Goal: Task Accomplishment & Management: Manage account settings

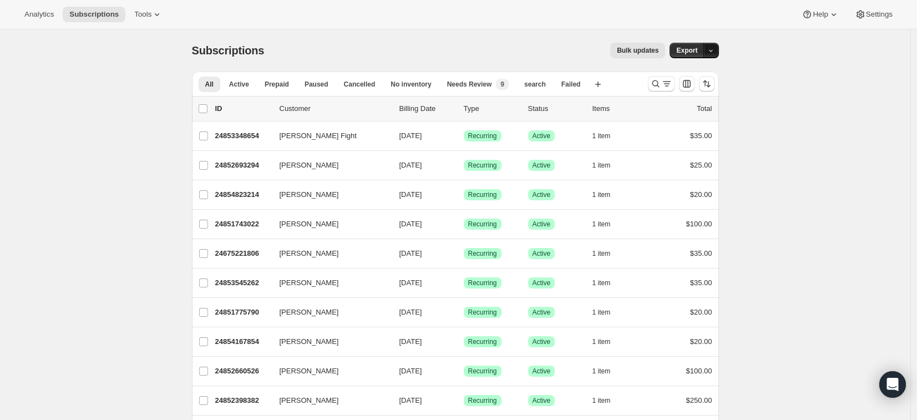
click at [714, 53] on icon "button" at bounding box center [710, 50] width 7 height 7
click at [561, 33] on div "Subscriptions. This page is ready Subscriptions Bulk updates More actions Bulk …" at bounding box center [455, 50] width 527 height 42
click at [527, 57] on div "Bulk updates" at bounding box center [471, 51] width 388 height 16
click at [866, 16] on span "Settings" at bounding box center [879, 14] width 27 height 9
click at [40, 16] on span "Analytics" at bounding box center [38, 14] width 29 height 9
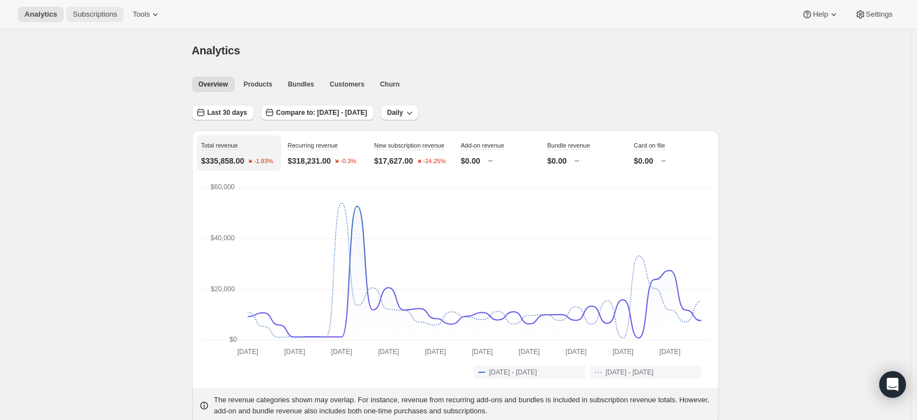
click at [89, 12] on span "Subscriptions" at bounding box center [95, 14] width 44 height 9
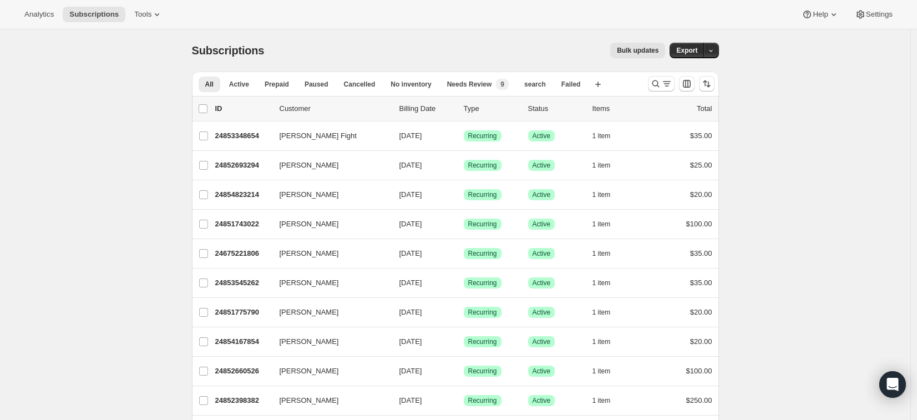
click at [583, 15] on div "Analytics Subscriptions Tools Help Settings" at bounding box center [458, 14] width 917 height 29
drag, startPoint x: 528, startPoint y: 14, endPoint x: 541, endPoint y: 43, distance: 31.0
click at [542, 48] on div "Bulk updates" at bounding box center [471, 51] width 388 height 16
click at [691, 44] on button "Export" at bounding box center [686, 51] width 34 height 16
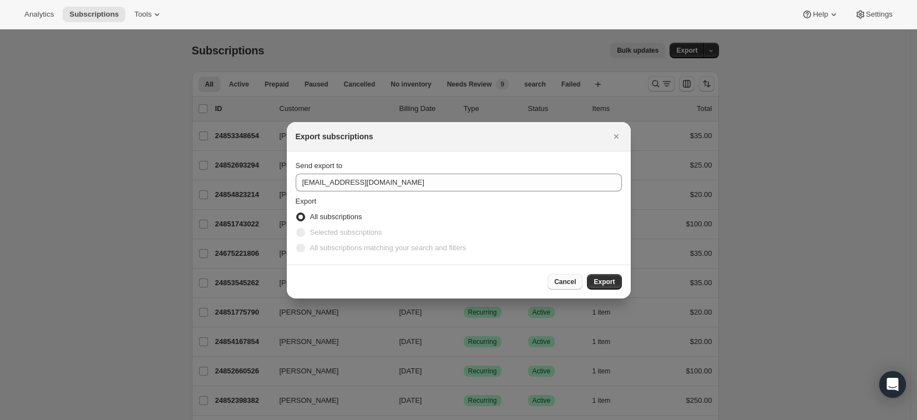
click at [562, 284] on span "Cancel" at bounding box center [565, 281] width 22 height 9
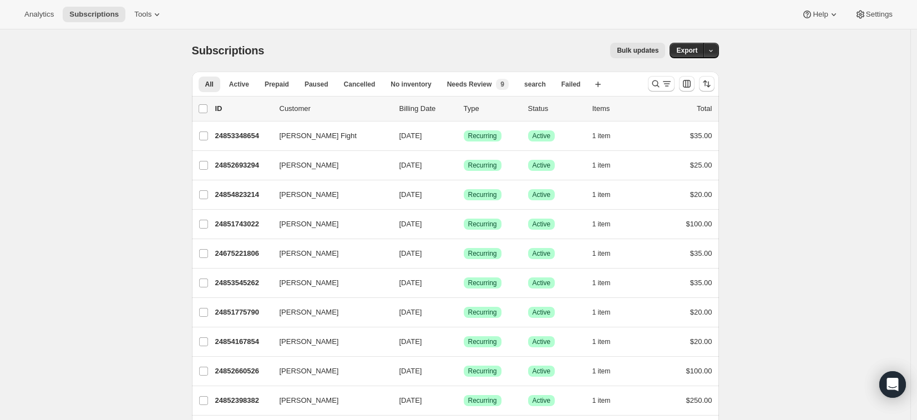
click at [333, 59] on div "Subscriptions. This page is ready Subscriptions Bulk updates More actions Bulk …" at bounding box center [455, 50] width 527 height 42
click at [144, 20] on button "Tools" at bounding box center [149, 15] width 42 height 16
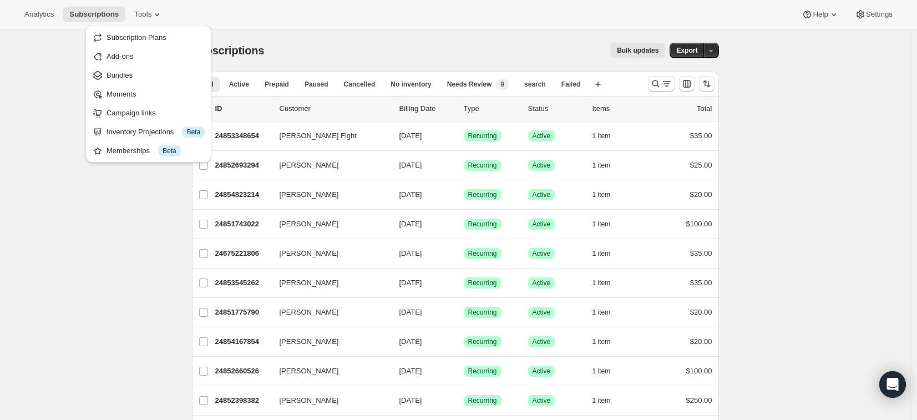
click at [355, 45] on div "Bulk updates" at bounding box center [471, 51] width 388 height 16
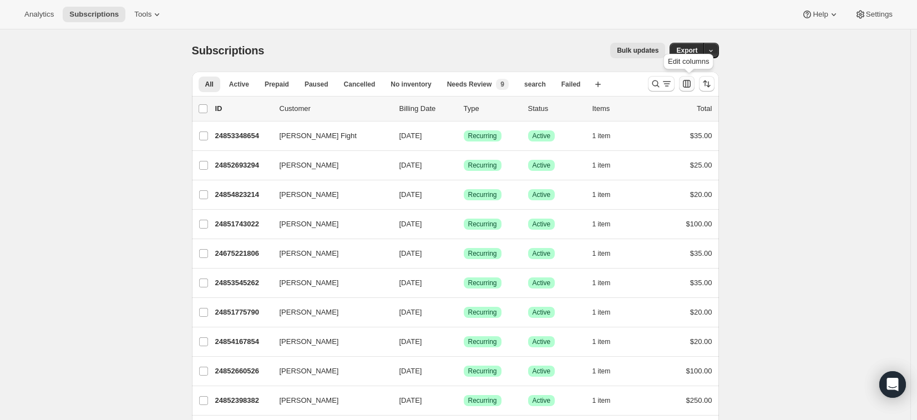
click at [688, 85] on icon "Customize table column order and visibility" at bounding box center [687, 84] width 8 height 8
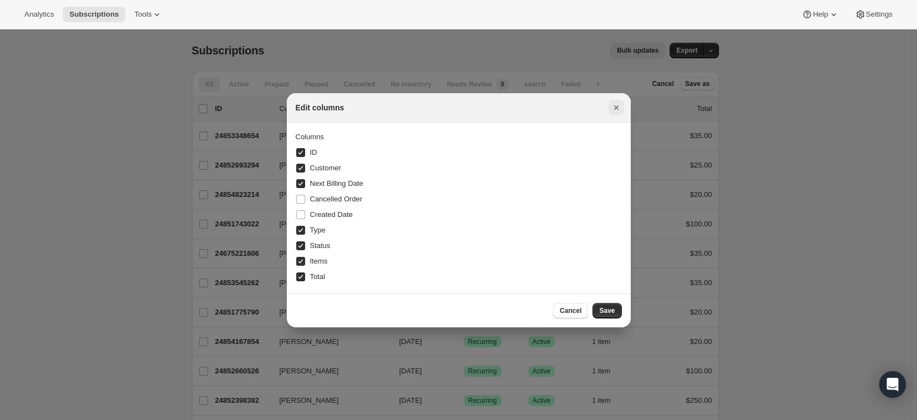
click at [617, 111] on icon "Close" at bounding box center [615, 107] width 11 height 11
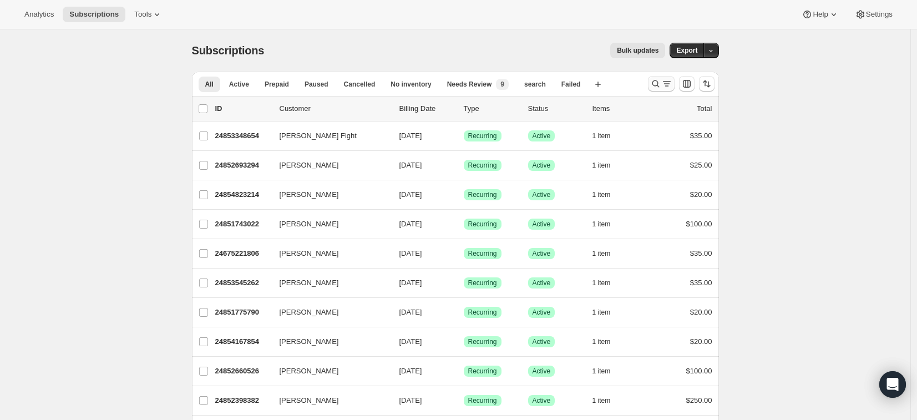
click at [659, 87] on icon "Search and filter results" at bounding box center [655, 83] width 11 height 11
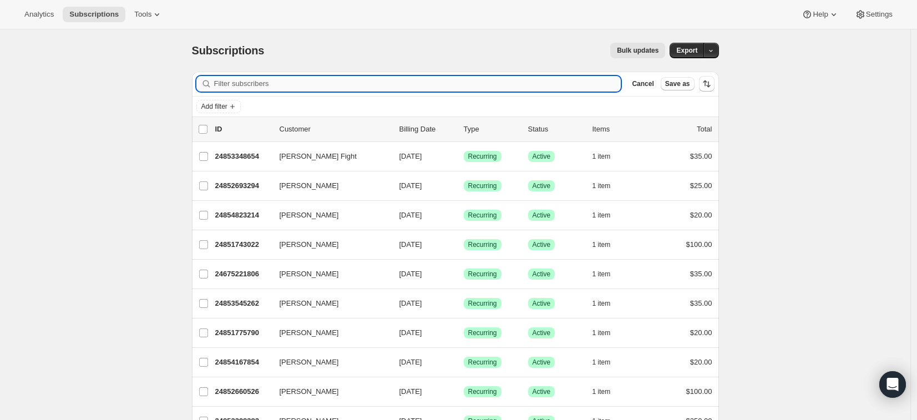
paste input "tedcin"
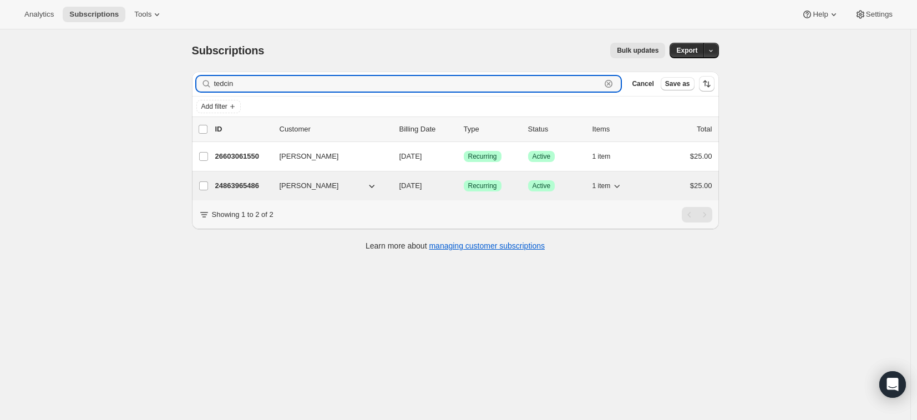
type input "tedcin"
click at [620, 187] on icon "button" at bounding box center [616, 185] width 11 height 11
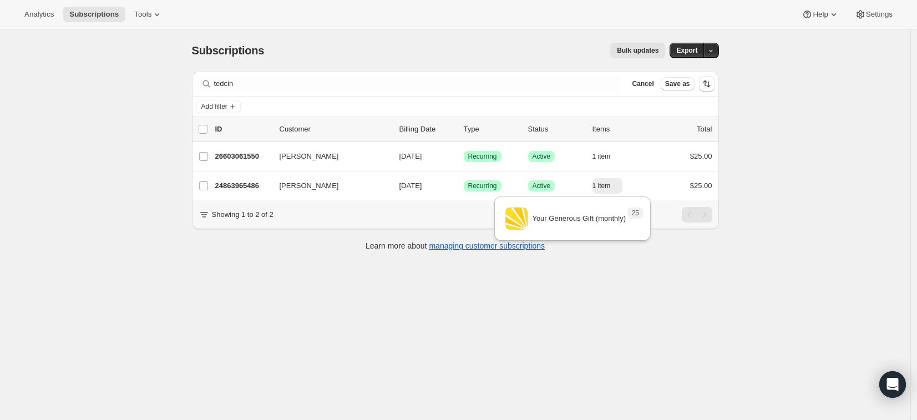
click at [762, 207] on div "Subscriptions. This page is ready Subscriptions Bulk updates More actions Bulk …" at bounding box center [455, 239] width 910 height 420
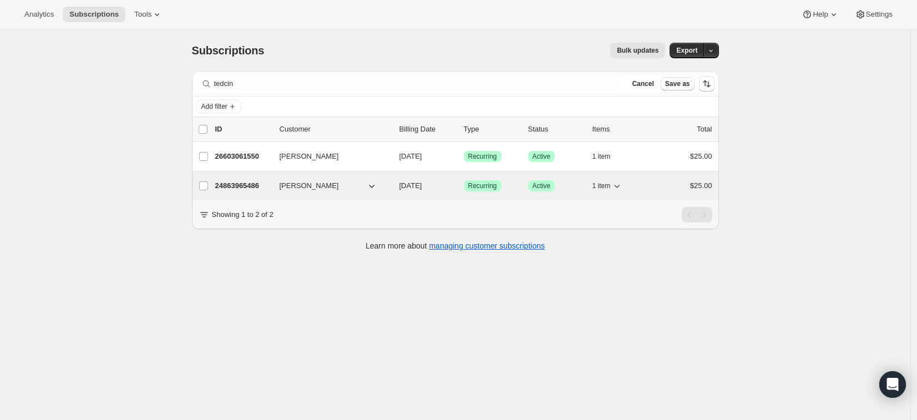
click at [538, 187] on span "Active" at bounding box center [541, 185] width 18 height 9
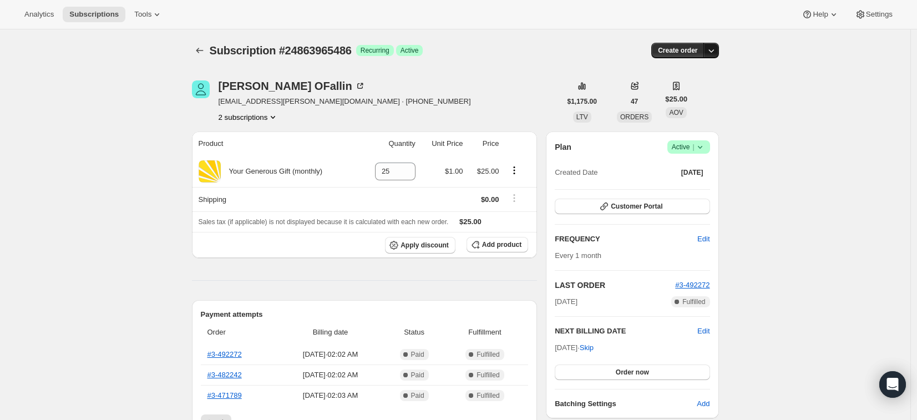
click at [715, 53] on icon "button" at bounding box center [710, 50] width 11 height 11
click at [705, 144] on icon at bounding box center [699, 146] width 11 height 11
click at [698, 189] on span "Cancel subscription" at bounding box center [687, 188] width 63 height 8
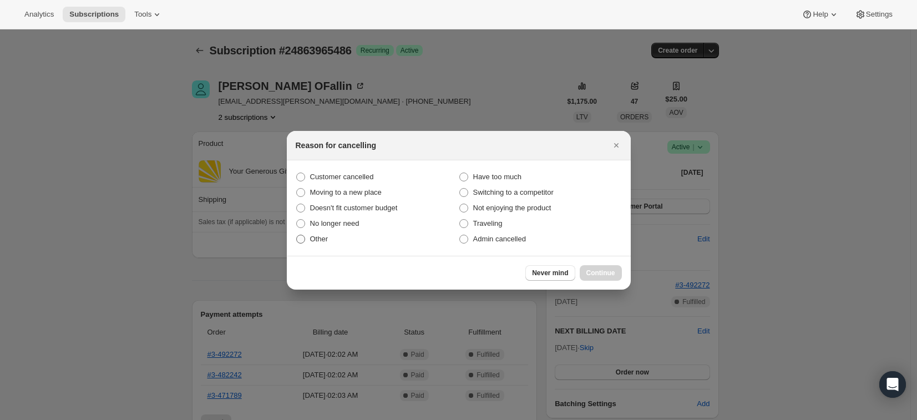
click at [304, 239] on span ":r14c:" at bounding box center [300, 239] width 9 height 9
click at [297, 235] on input "Other" at bounding box center [296, 235] width 1 height 1
radio input "true"
click at [604, 271] on span "Continue" at bounding box center [600, 272] width 29 height 9
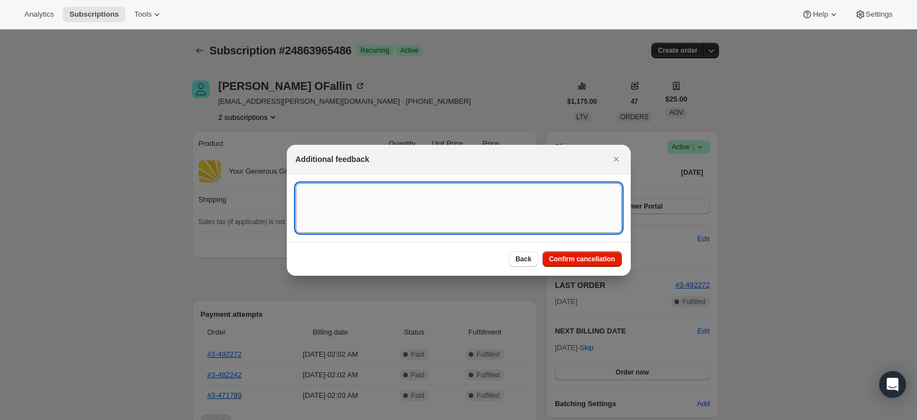
click at [475, 203] on textarea ":r14c:" at bounding box center [459, 208] width 326 height 50
type textarea "Customer did not realize she was donating twice in a month."
click at [574, 260] on span "Confirm cancellation" at bounding box center [582, 259] width 66 height 9
